Goal: Find specific page/section: Find specific page/section

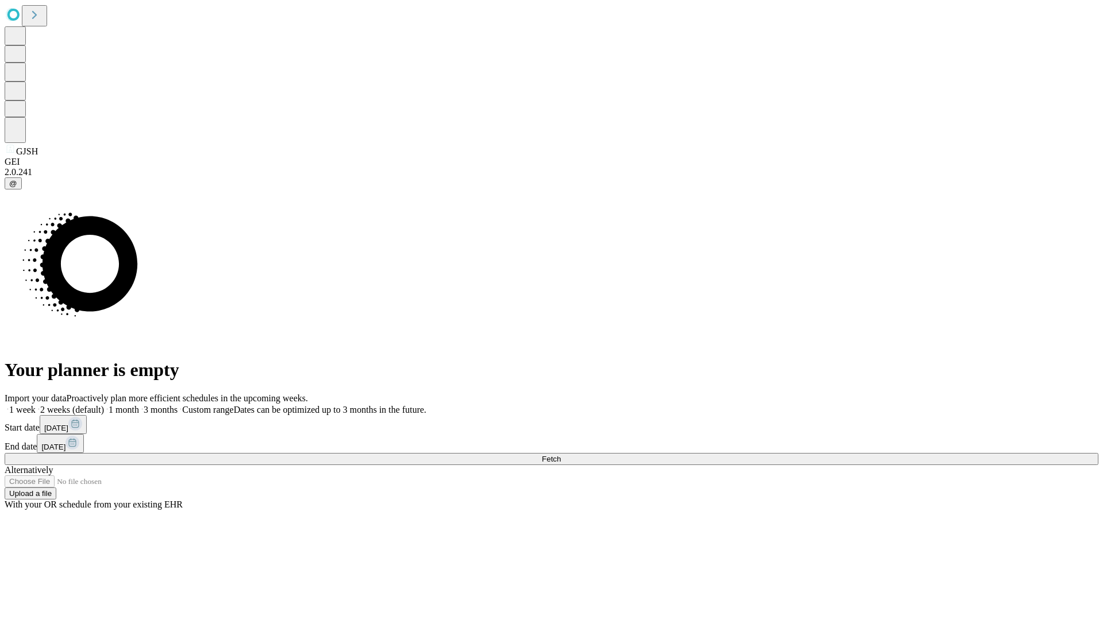
click at [561, 455] on span "Fetch" at bounding box center [551, 459] width 19 height 9
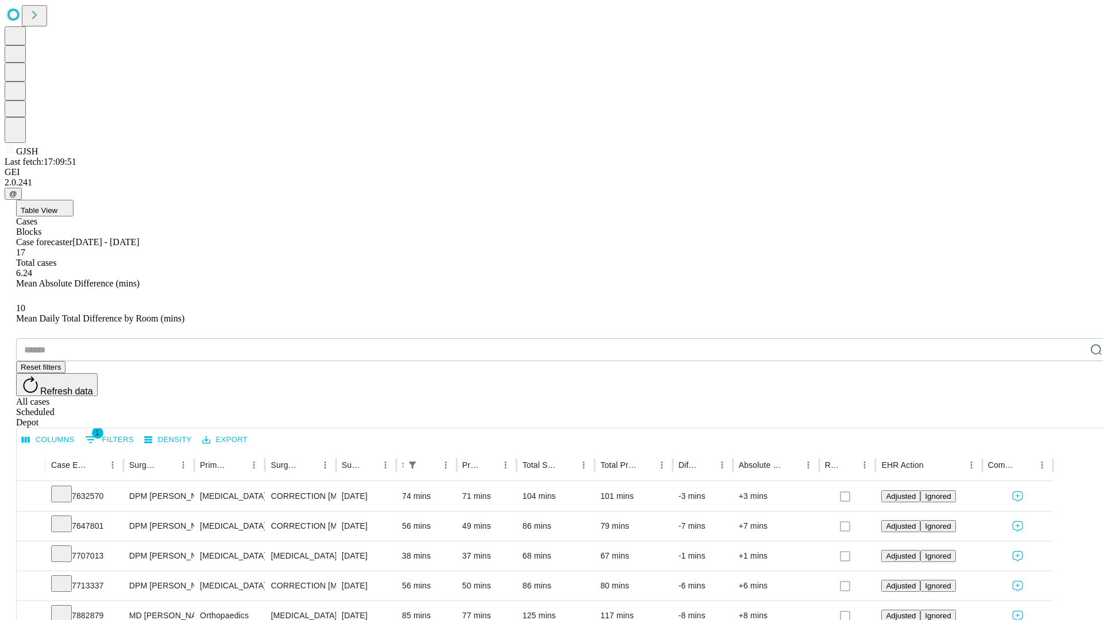
click at [1073, 418] on div "Depot" at bounding box center [563, 423] width 1094 height 10
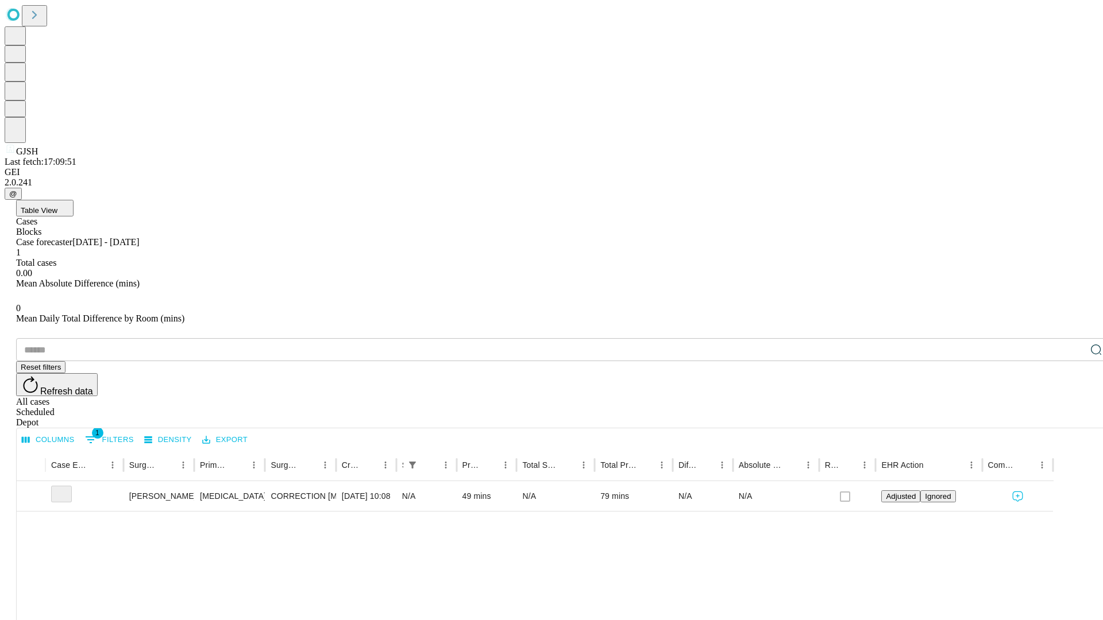
click at [979, 397] on div "All cases" at bounding box center [563, 402] width 1094 height 10
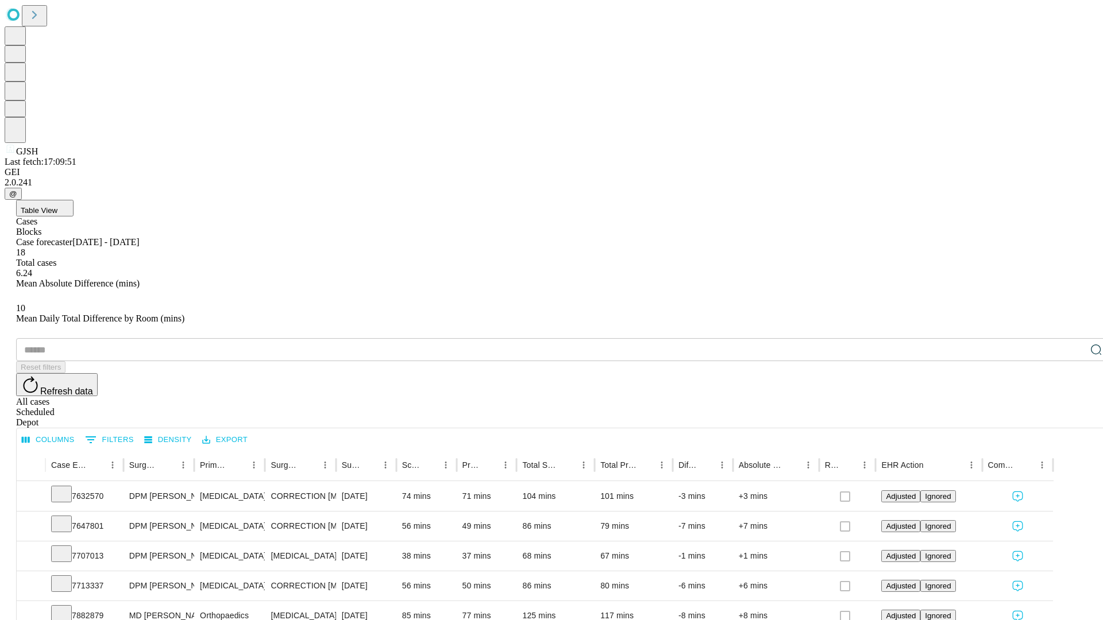
type input "*******"
